Goal: Task Accomplishment & Management: Use online tool/utility

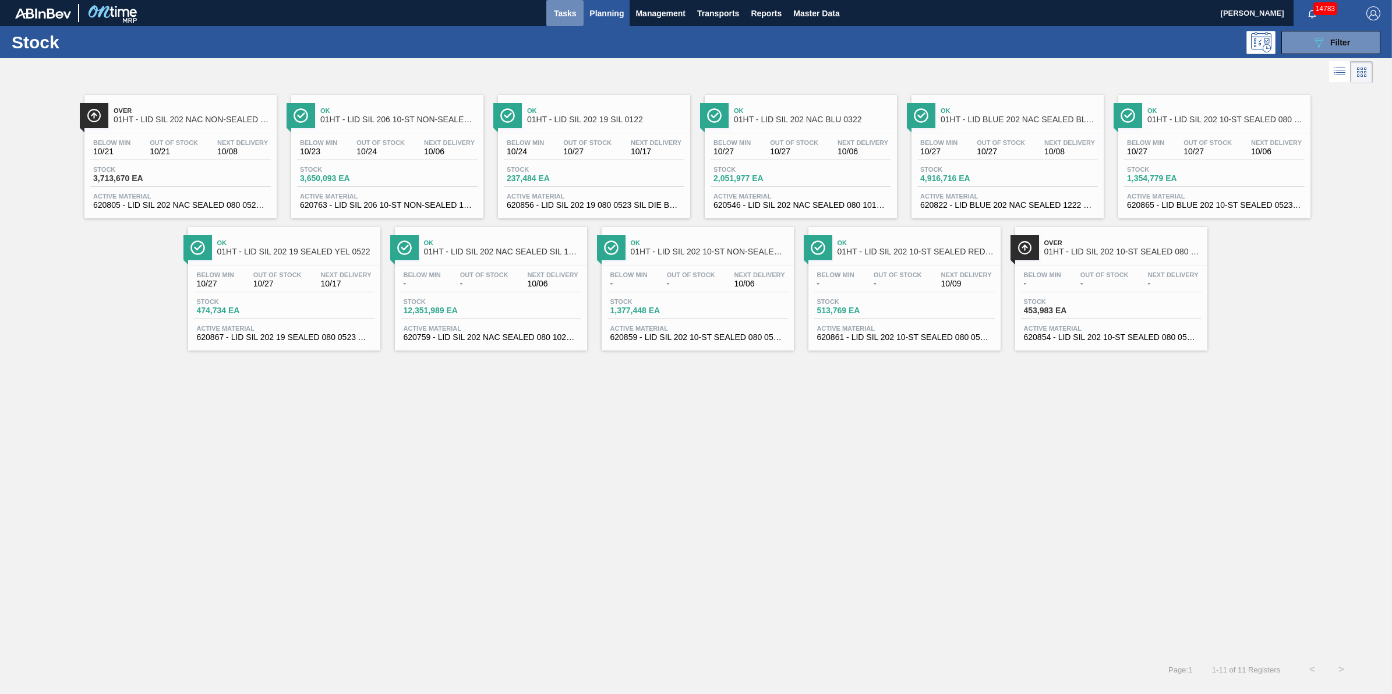
click at [560, 8] on span "Tasks" at bounding box center [565, 13] width 26 height 14
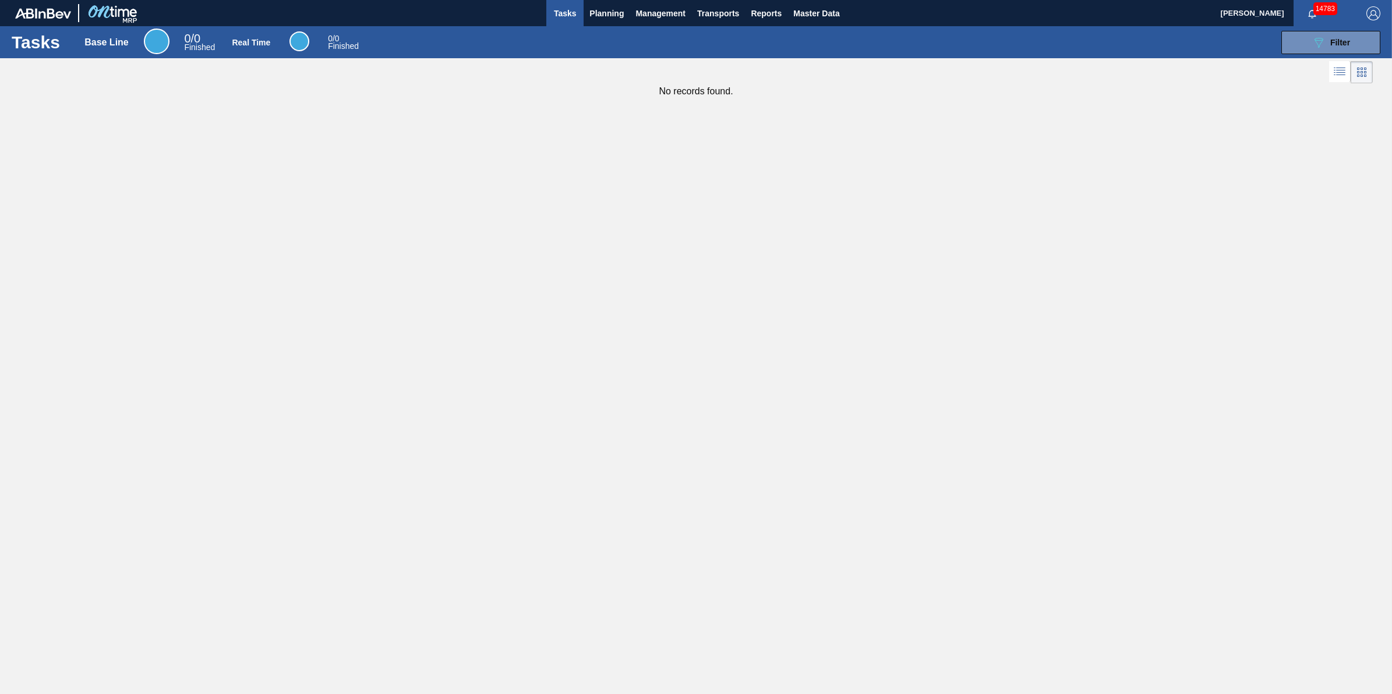
click at [570, 13] on span "Tasks" at bounding box center [565, 13] width 26 height 14
click at [606, 16] on span "Planning" at bounding box center [606, 13] width 34 height 14
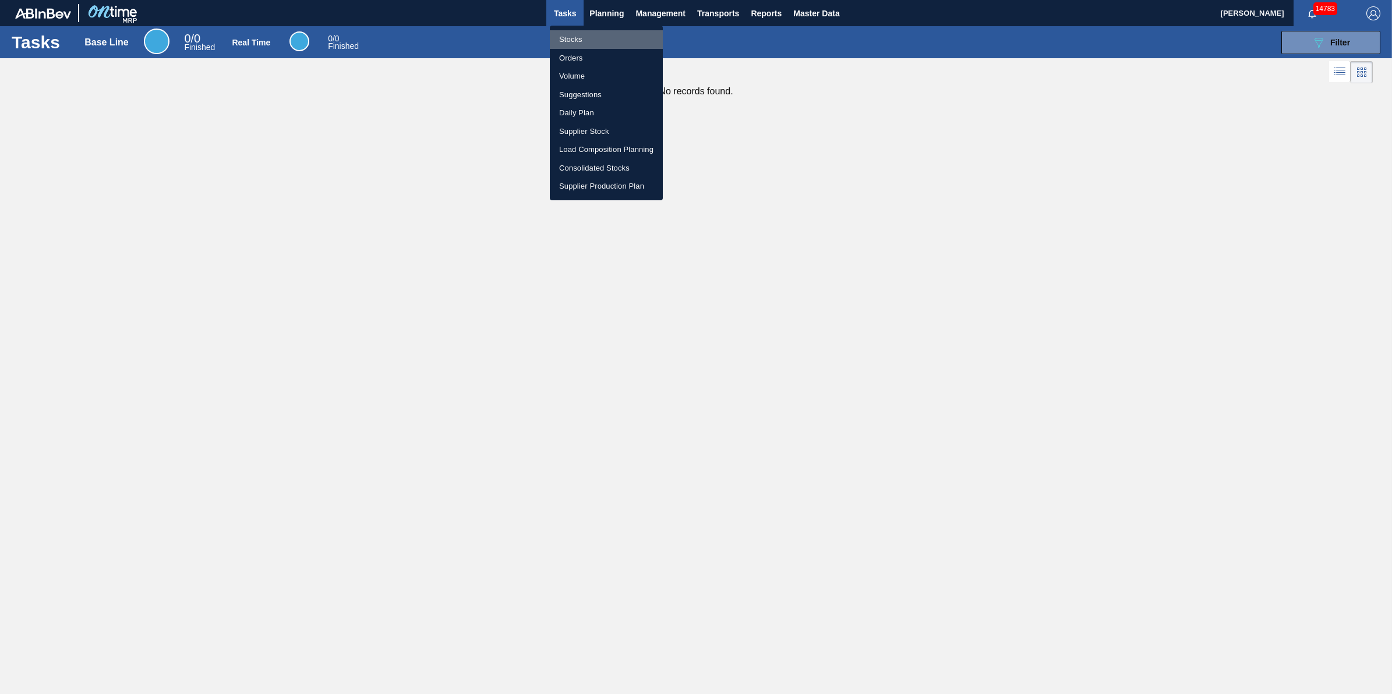
click at [591, 45] on li "Stocks" at bounding box center [606, 39] width 113 height 19
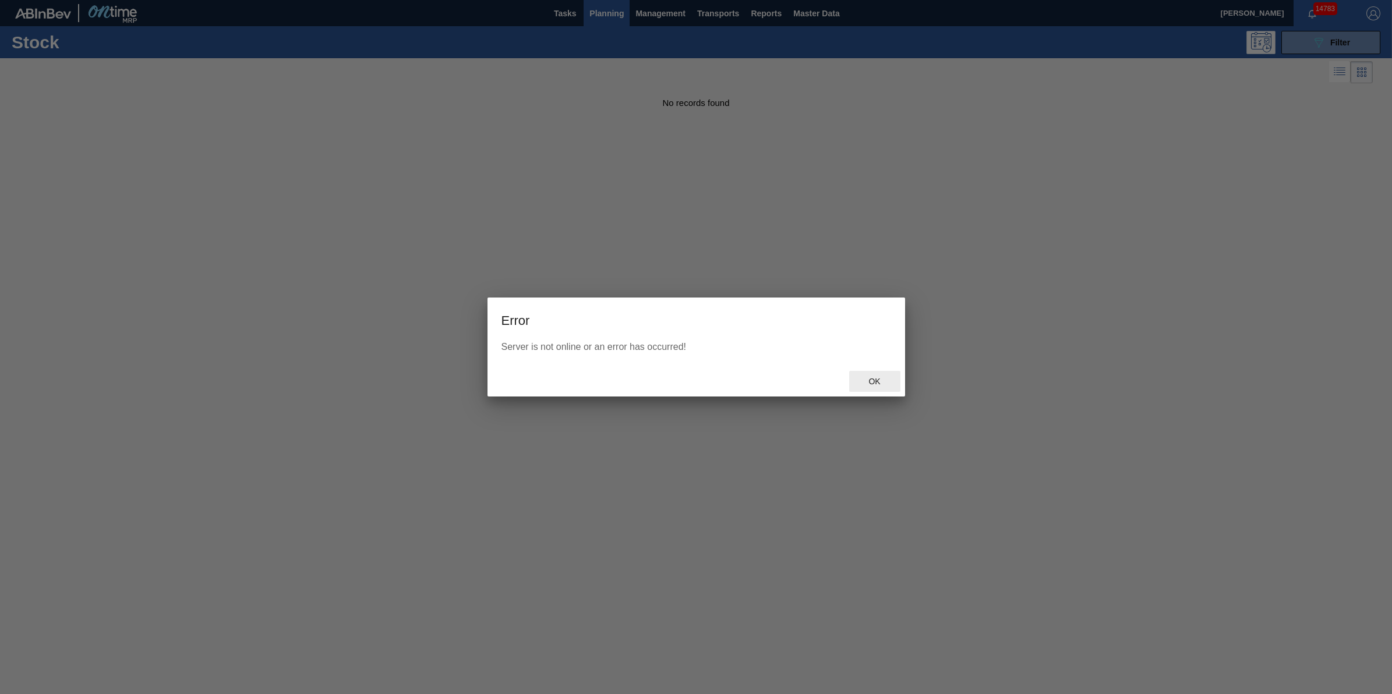
click at [863, 380] on span "Ok" at bounding box center [874, 381] width 30 height 9
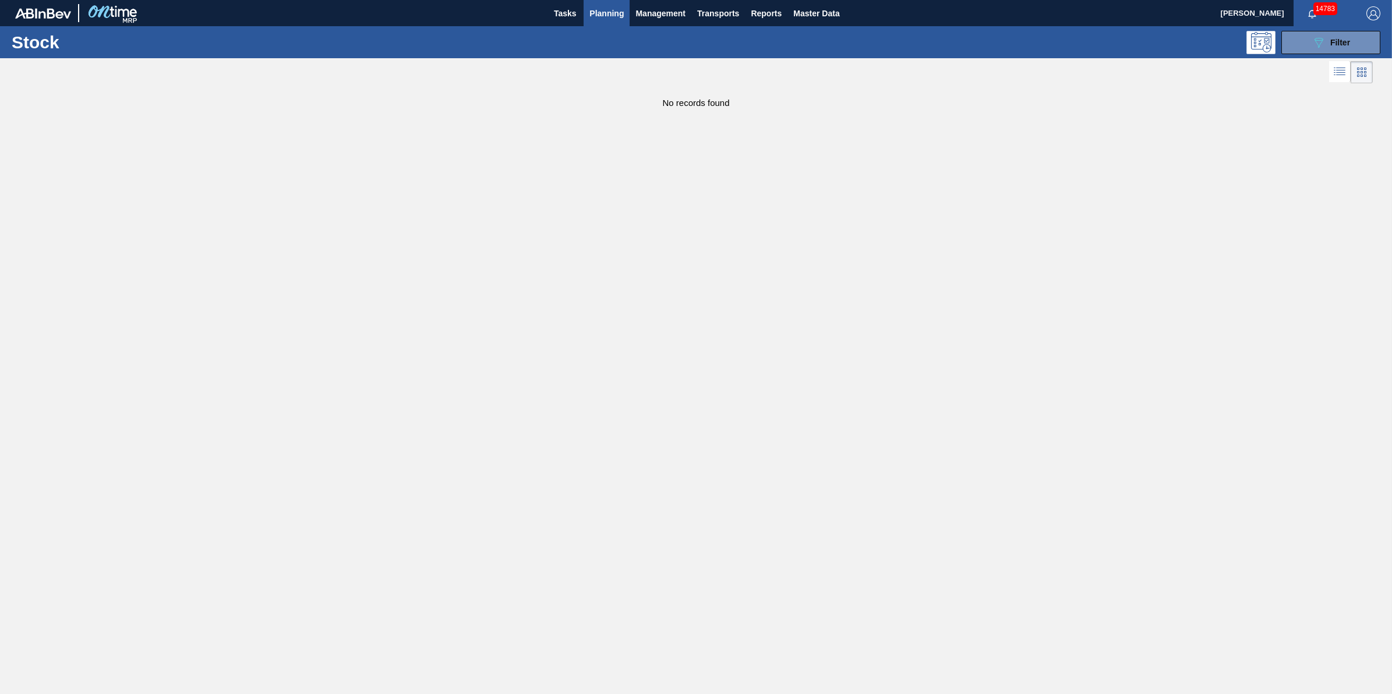
click at [596, 13] on span "Planning" at bounding box center [606, 13] width 34 height 14
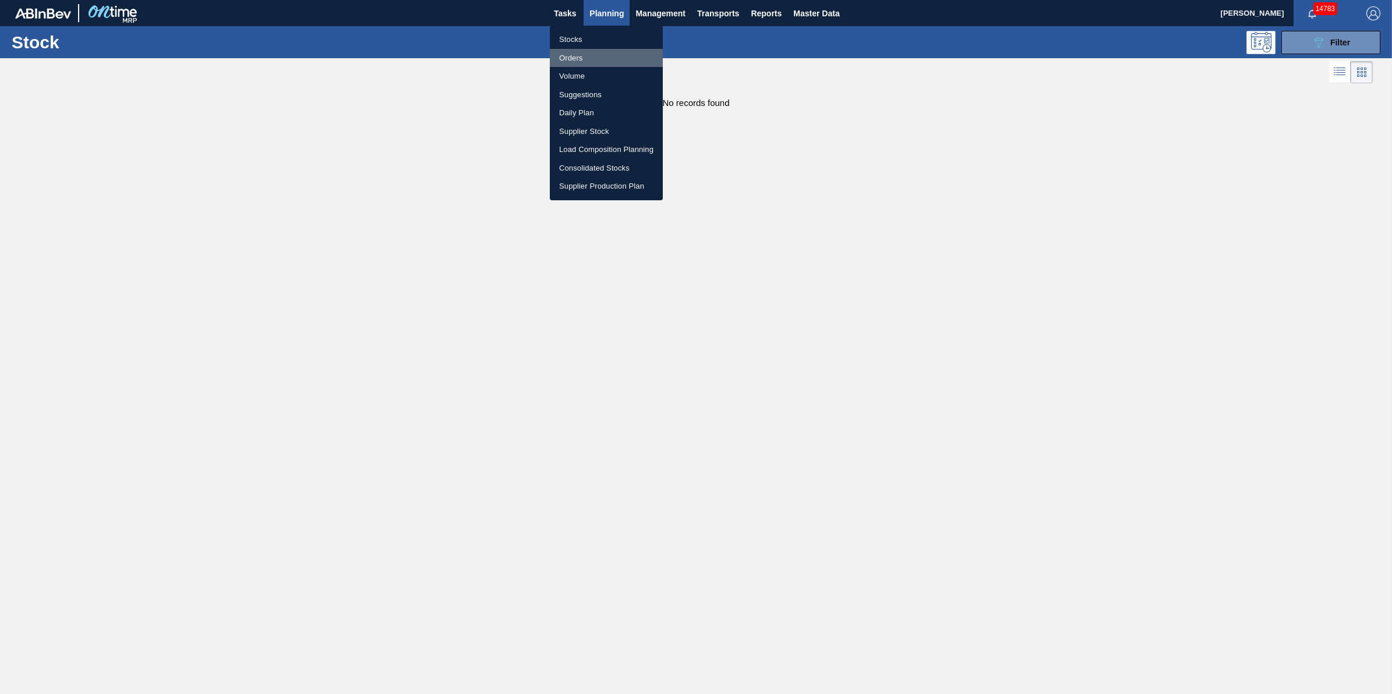
click at [575, 54] on li "Orders" at bounding box center [606, 58] width 113 height 19
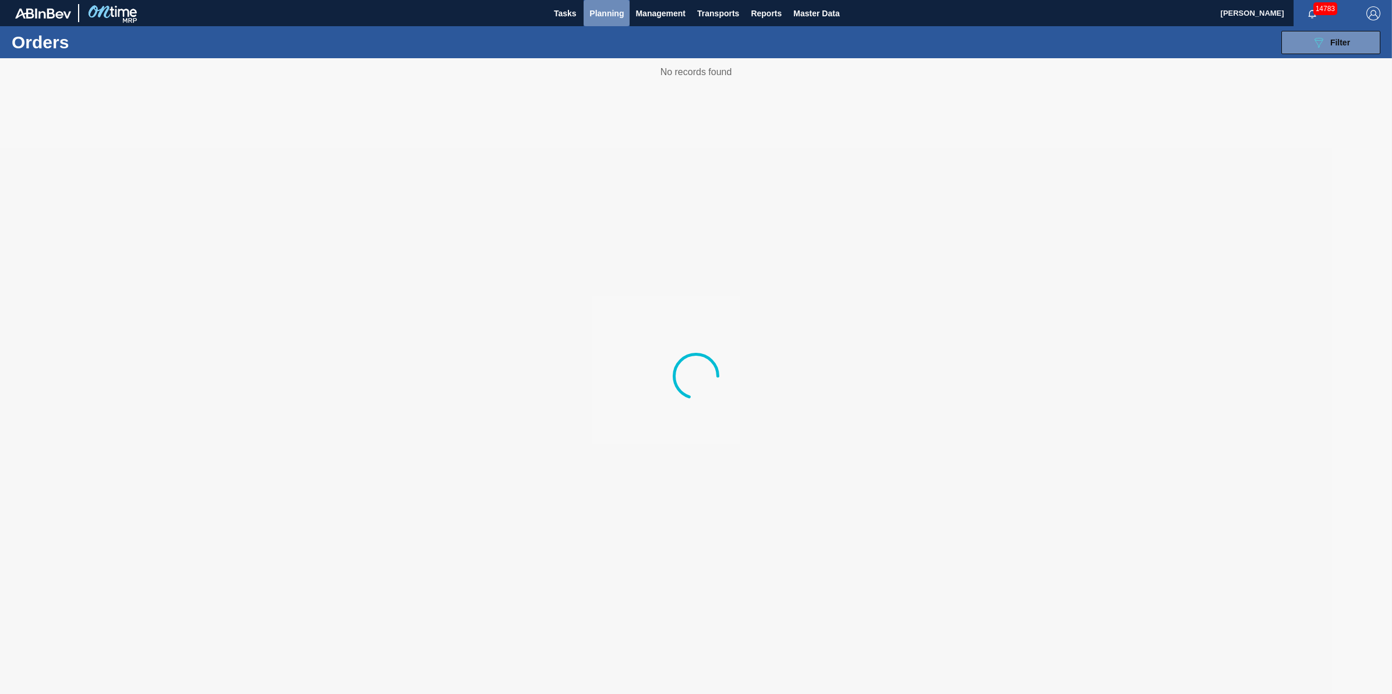
click at [595, 23] on button "Planning" at bounding box center [607, 13] width 46 height 26
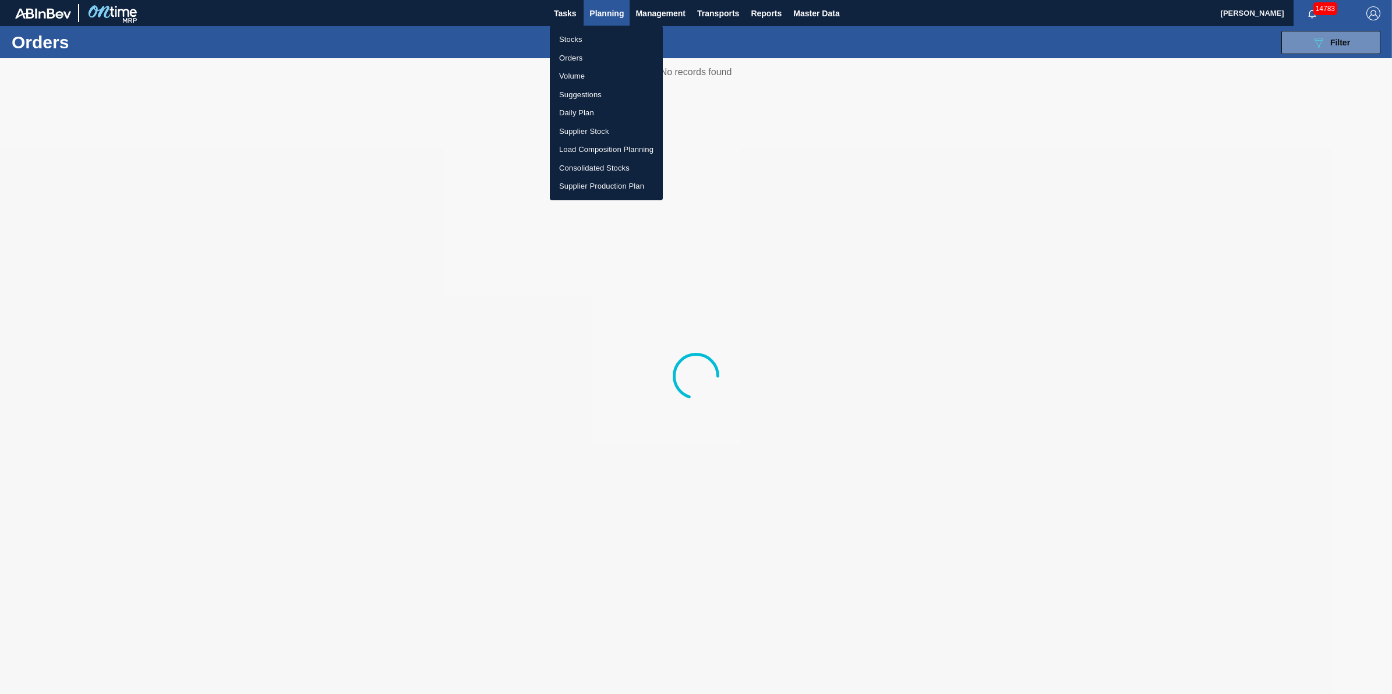
click at [609, 9] on div at bounding box center [696, 347] width 1392 height 694
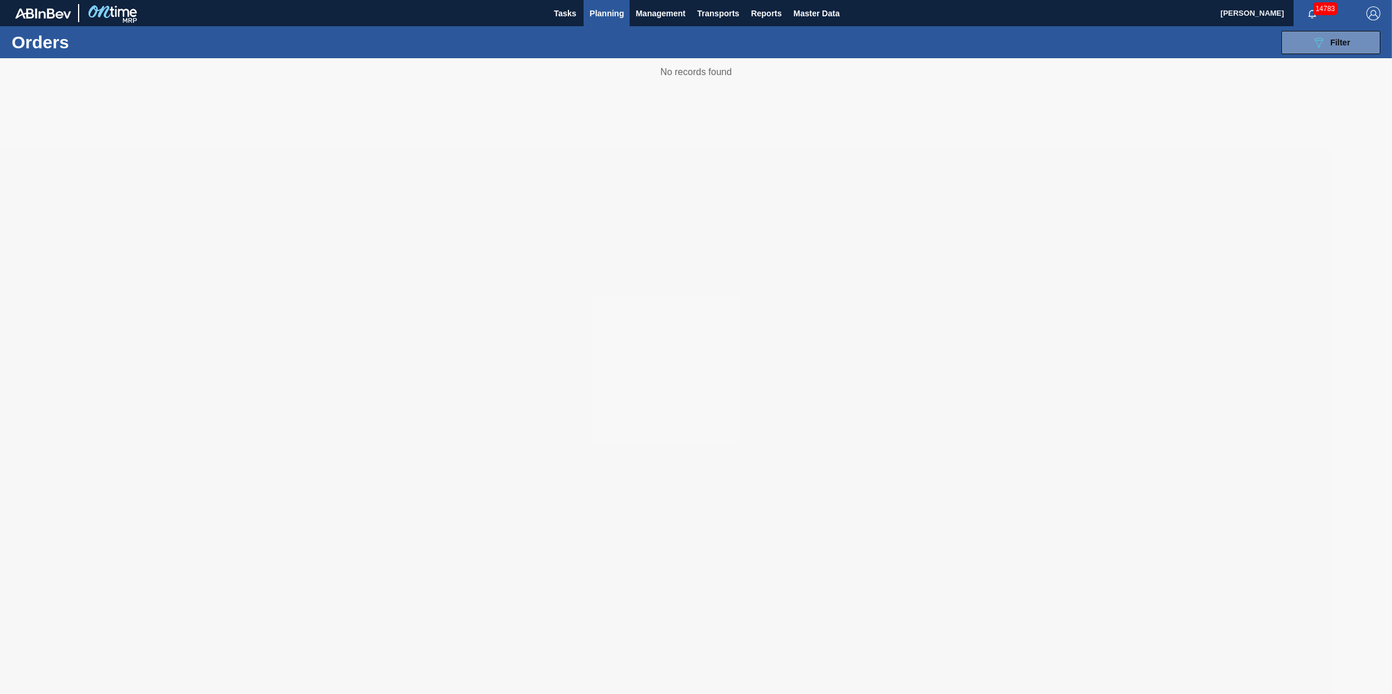
click at [607, 9] on span "Planning" at bounding box center [606, 13] width 34 height 14
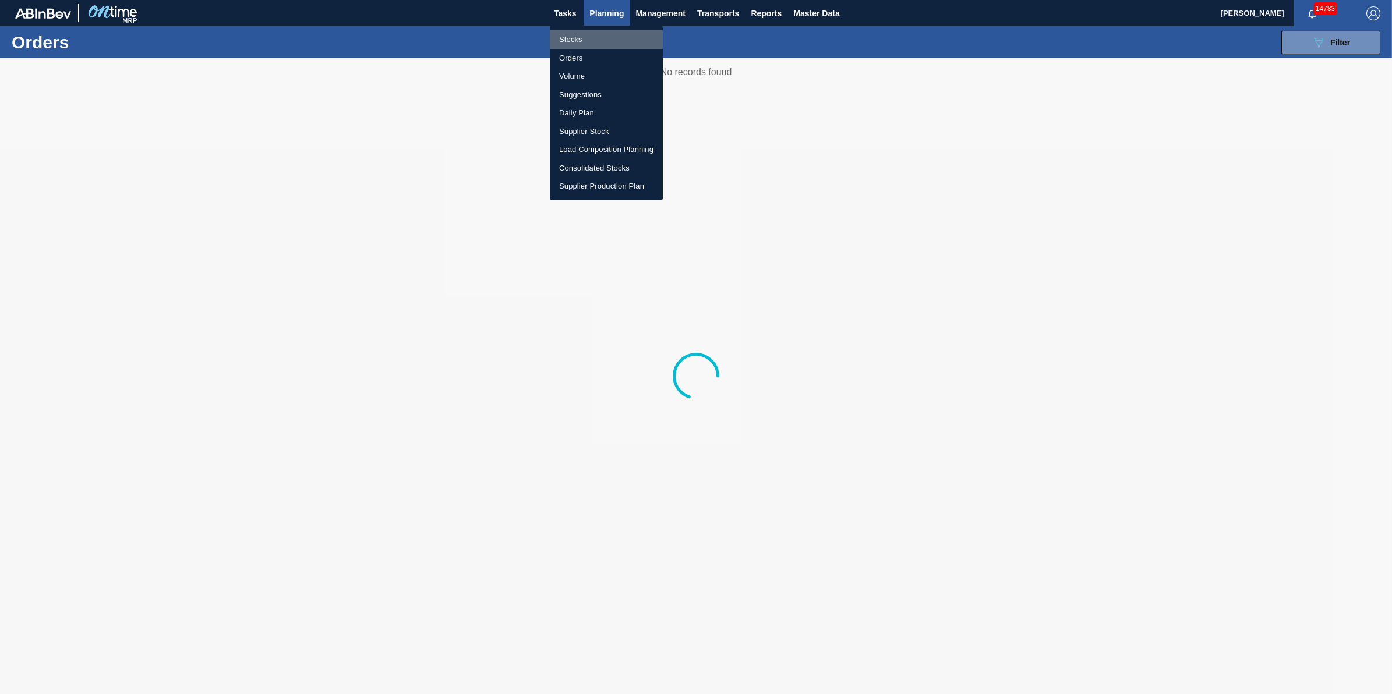
click at [571, 40] on li "Stocks" at bounding box center [606, 39] width 113 height 19
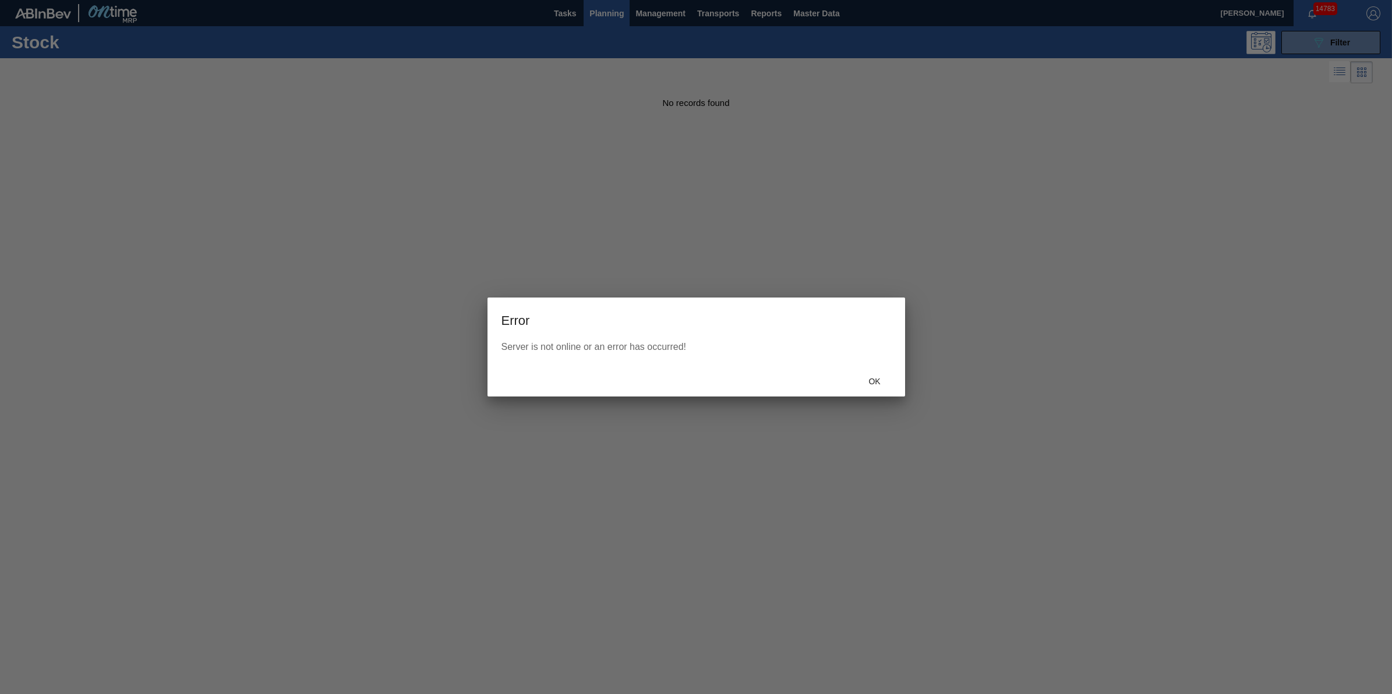
click at [869, 372] on div "Ok" at bounding box center [874, 382] width 51 height 22
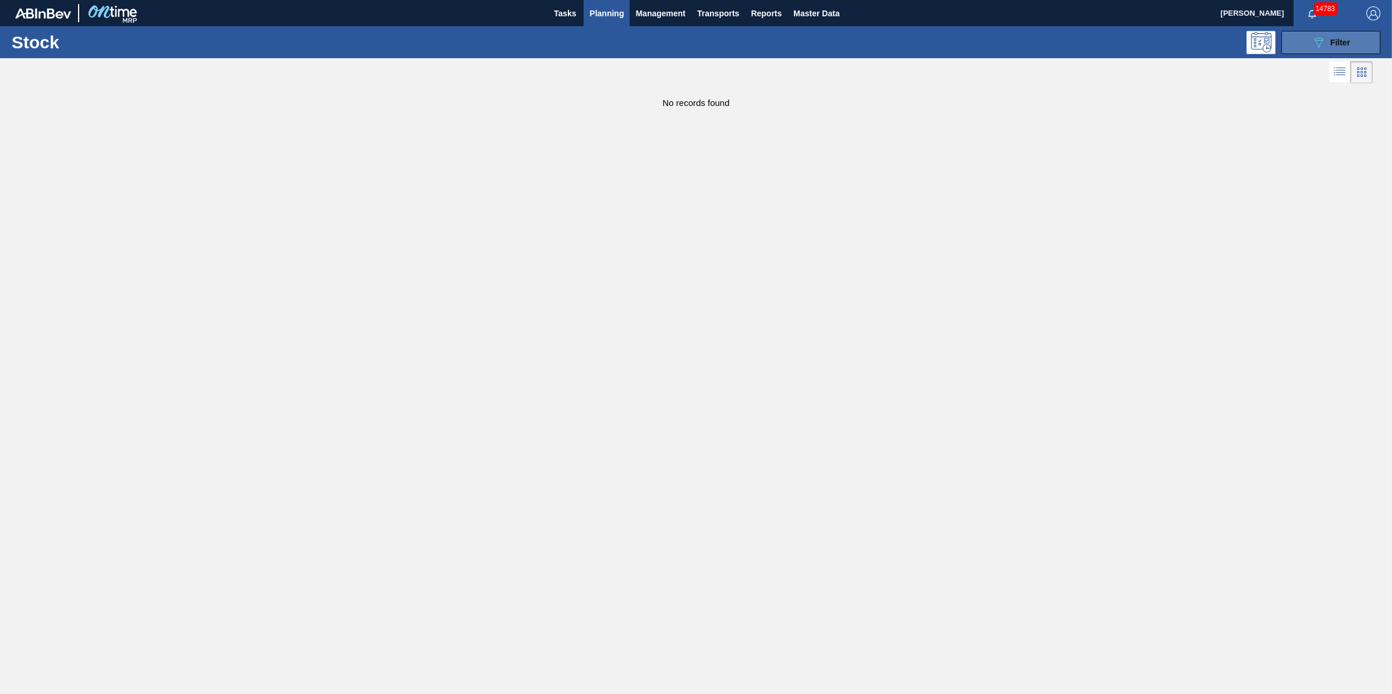
click at [1326, 32] on button "089F7B8B-B2A5-4AFE-B5C0-19BA573D28AC Filter" at bounding box center [1330, 42] width 99 height 23
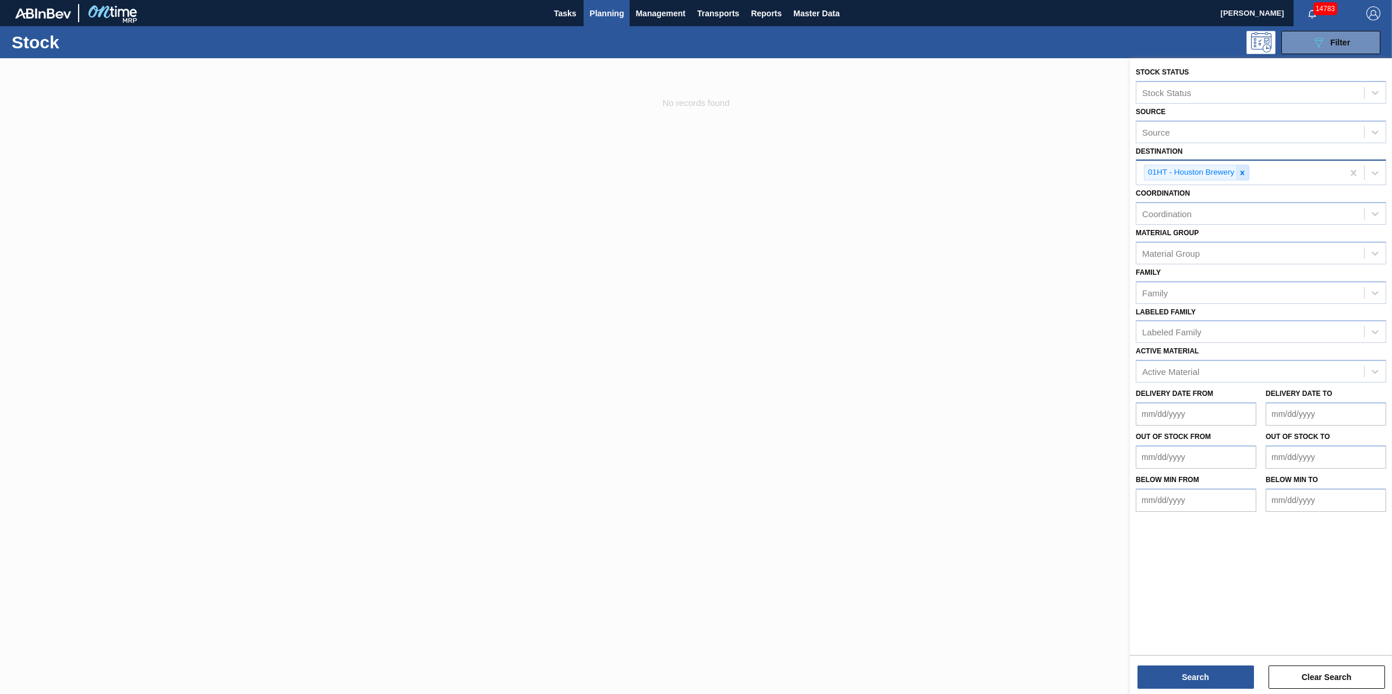
click at [1242, 173] on icon at bounding box center [1242, 173] width 8 height 8
click at [1242, 173] on div "Destination" at bounding box center [1250, 171] width 228 height 17
click at [1242, 181] on div "Destination" at bounding box center [1261, 171] width 250 height 23
click at [1245, 169] on div "Destination" at bounding box center [1250, 171] width 228 height 17
click at [587, 20] on button "Planning" at bounding box center [607, 13] width 46 height 26
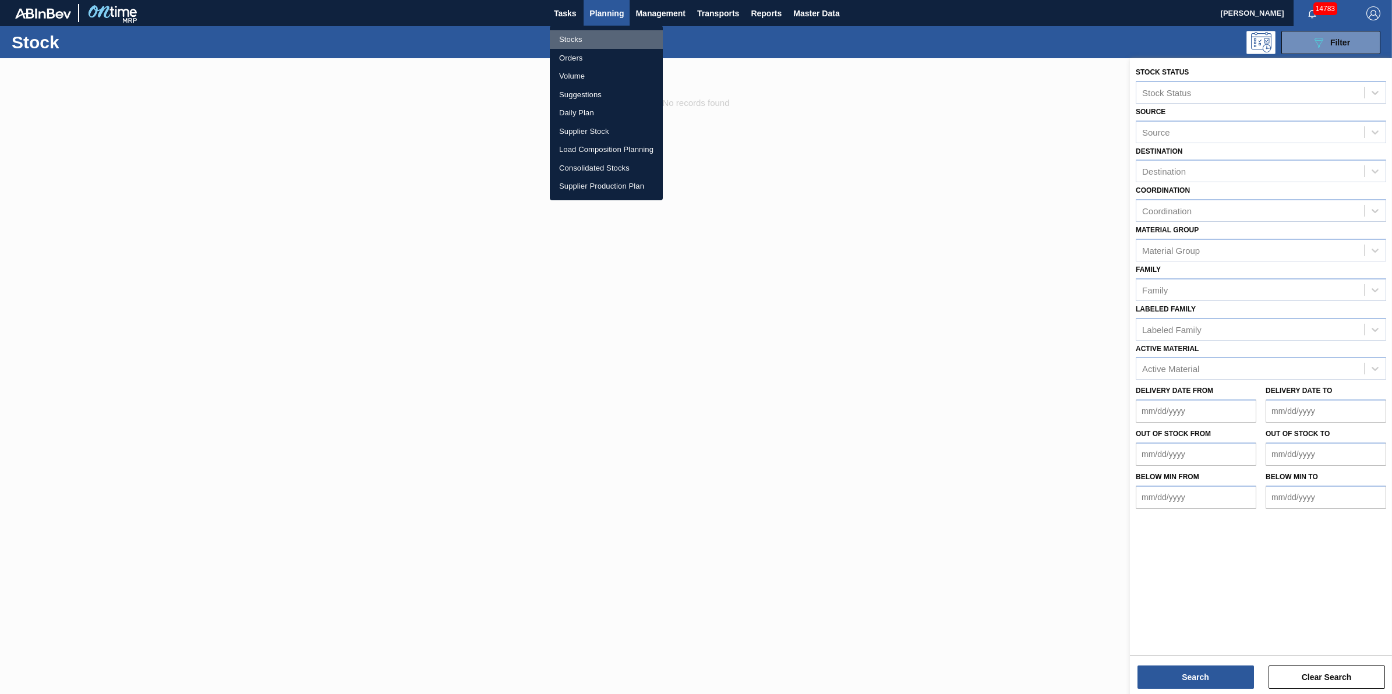
click at [617, 33] on li "Stocks" at bounding box center [606, 39] width 113 height 19
